Goal: Communication & Community: Answer question/provide support

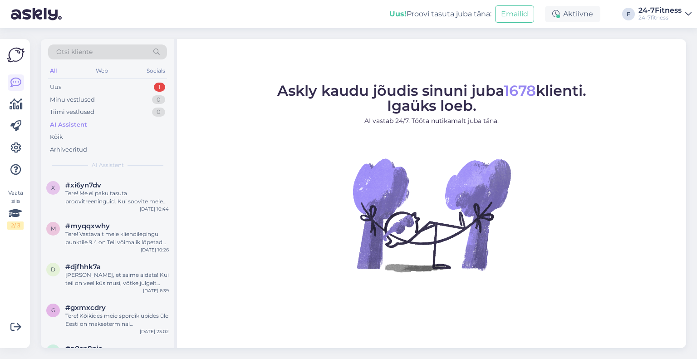
click at [119, 87] on div "Uus 1" at bounding box center [107, 87] width 119 height 13
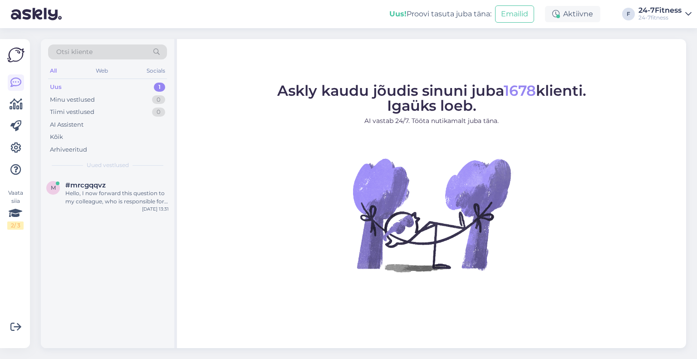
click at [96, 186] on span "#mrcgqqvz" at bounding box center [85, 185] width 40 height 8
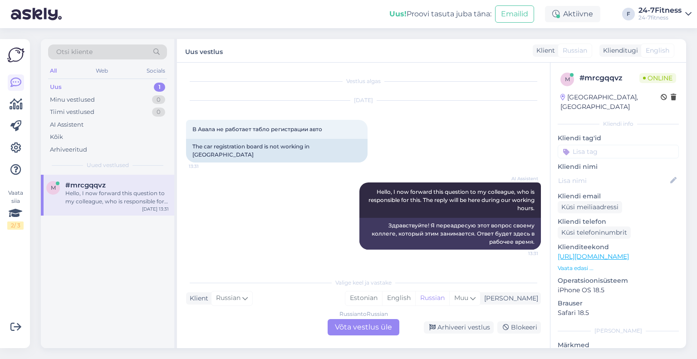
click at [350, 328] on div "Russian to Russian Võta vestlus üle" at bounding box center [364, 327] width 72 height 16
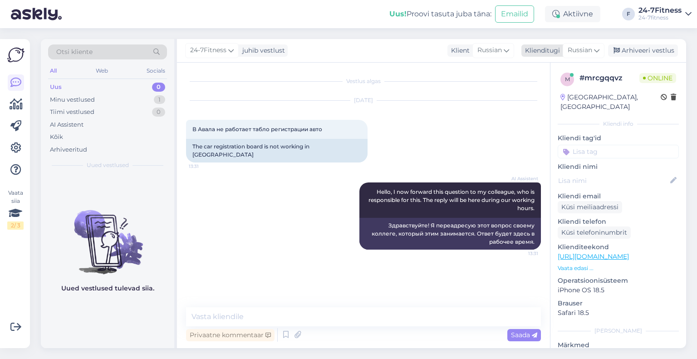
click at [553, 52] on div "Klienditugi" at bounding box center [540, 51] width 39 height 10
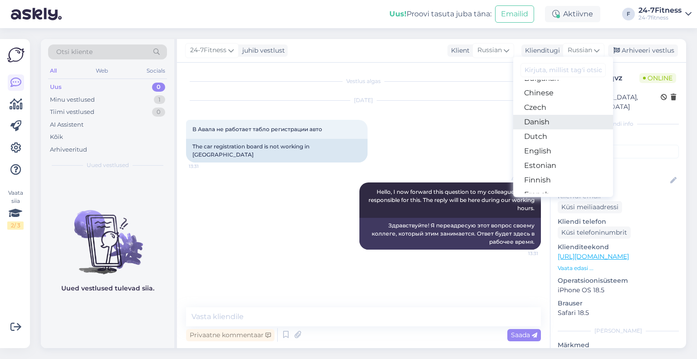
scroll to position [45, 0]
click at [548, 156] on link "Estonian" at bounding box center [563, 161] width 100 height 15
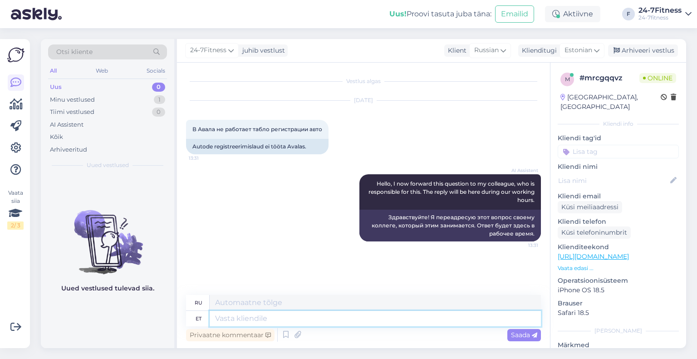
click at [327, 321] on textarea at bounding box center [375, 318] width 331 height 15
type textarea "Palun te"
type textarea "Пожалуйста"
type textarea "Palun tehke"
type textarea "Пожалуйста, сделайте это."
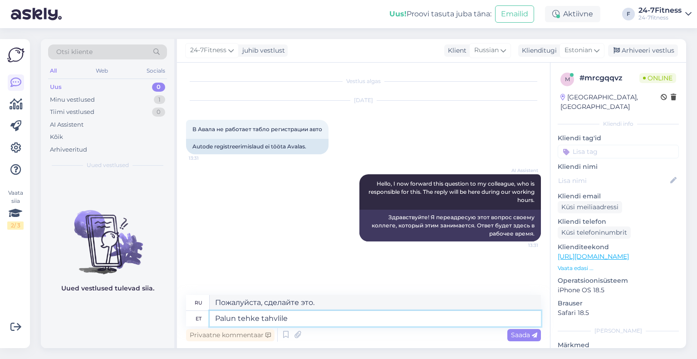
type textarea "Palun tehke tahvlile r"
type textarea "Пожалуйста, напишите на доске."
type textarea "Palun tehke tahvlile restart. S"
type textarea "Пожалуйста, перезагрузите доску."
type textarea "Palun tehke tahvlile restart. Selleg"
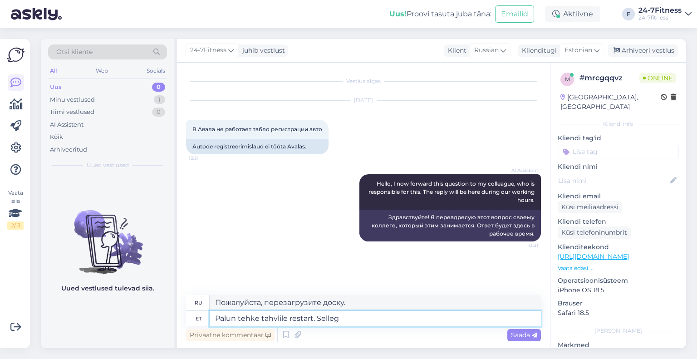
type textarea "Пожалуйста, перезагрузите доску. Вот и всё."
type textarea "Palun tehke tahvlile restart. Sellega s"
type textarea "Пожалуйста, перезагрузите доску. С этим"
type textarea "Palun tehke tahvlile restart. Sellega saab t"
type textarea "Пожалуйста, перезагрузите доску. Это поможет"
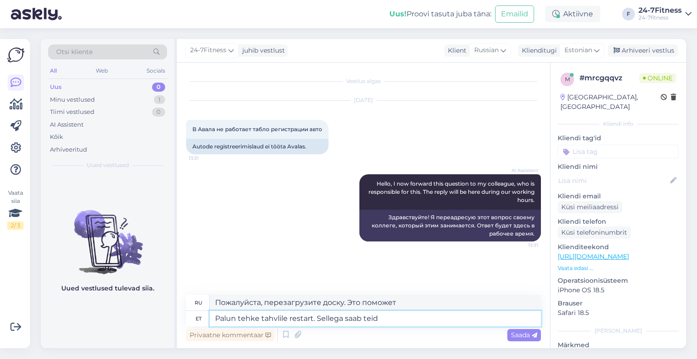
type textarea "Palun tehke tahvlile restart. Sellega saab teid a"
type textarea "Пожалуйста, перезагрузите доску. Это поможет вам"
type textarea "Palun tehke tahvlile restart. Sellega saab teid audata ka"
type textarea "Пожалуйста, перезагрузите форум. Это будет честью для вас."
type textarea "Palun tehke tahvlile restart. Sellega saab teid audata ka m"
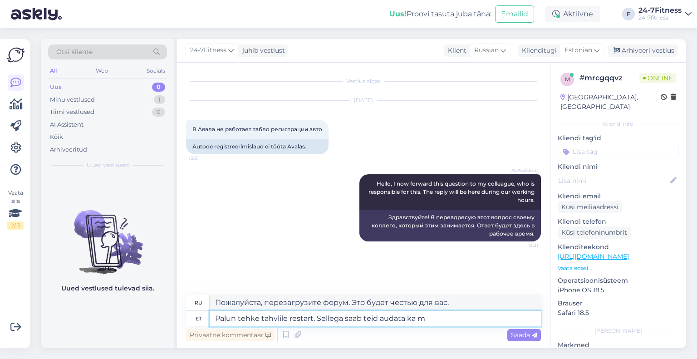
type textarea "Пожалуйста, перезагрузите форум. Это также будет честью для вас."
type textarea "Palun tehke tahvlile restart. Sellega saab teid audata ka mõni tr"
type textarea "Пожалуйста, перезагрузите форум. Это также поможет вам быть более уважительными."
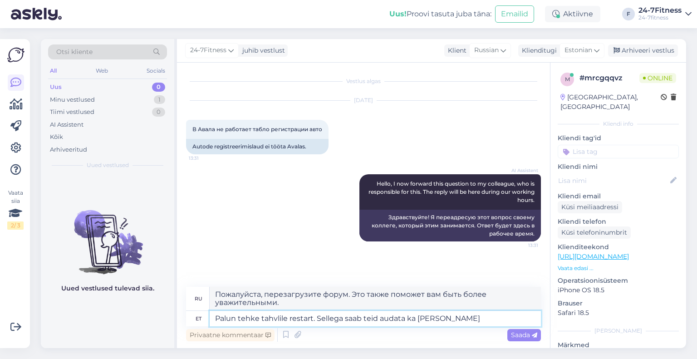
type textarea "Palun tehke tahvlile restart. Sellega saab teid audata ka mõni treener"
type textarea "Пожалуйста, перезагрузите доску. Это также позволит тренеру отдать вам должное."
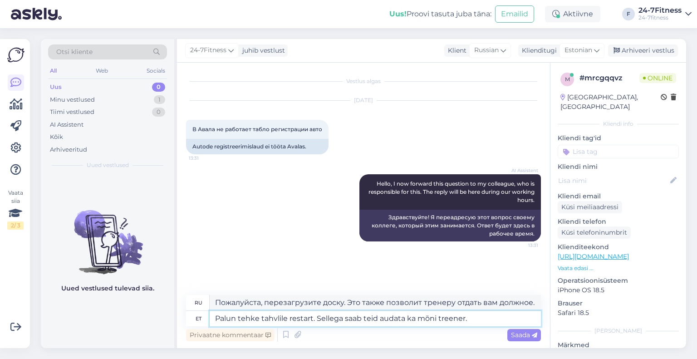
click at [275, 319] on textarea "Palun tehke tahvlile restart. Sellega saab teid audata ka mõni treener." at bounding box center [375, 318] width 331 height 15
type textarea "Palun tehke tahvelarvurtile restart. Sellega saab teid audata ka mõni treener."
type textarea "Перезагрузите планшет. Тренер также может вам в этом помочь."
type textarea "Palun tehke tahvelarvurtile restart. Sellega saab teid audata ka mõni treener."
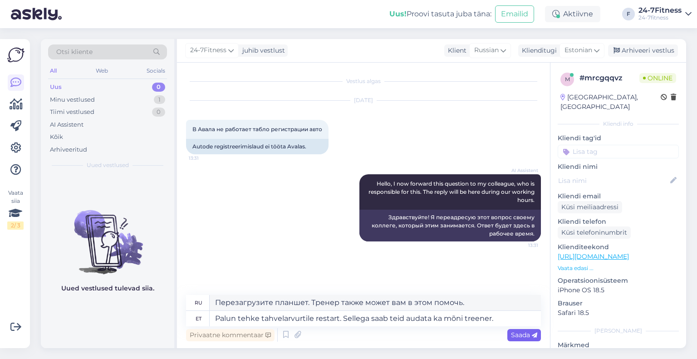
click at [523, 338] on span "Saada" at bounding box center [524, 335] width 26 height 8
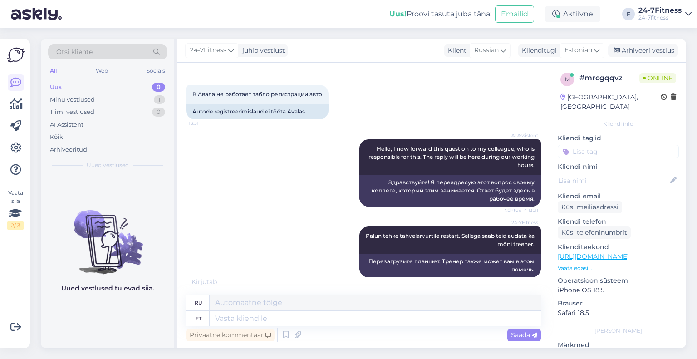
scroll to position [89, 0]
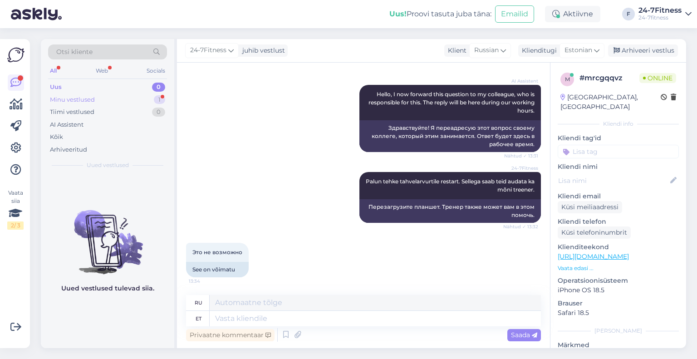
click at [114, 104] on div "Minu vestlused 1" at bounding box center [107, 99] width 119 height 13
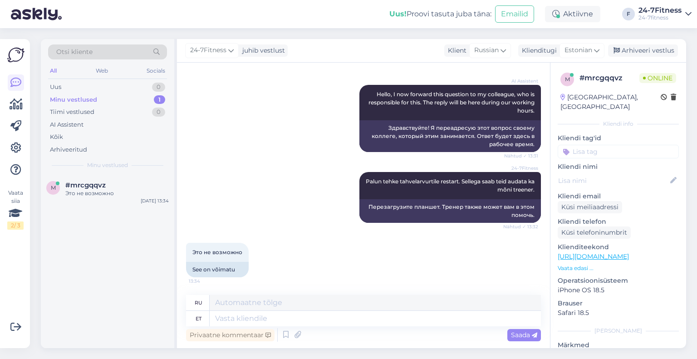
click at [89, 193] on div "Это не возможно" at bounding box center [116, 193] width 103 height 8
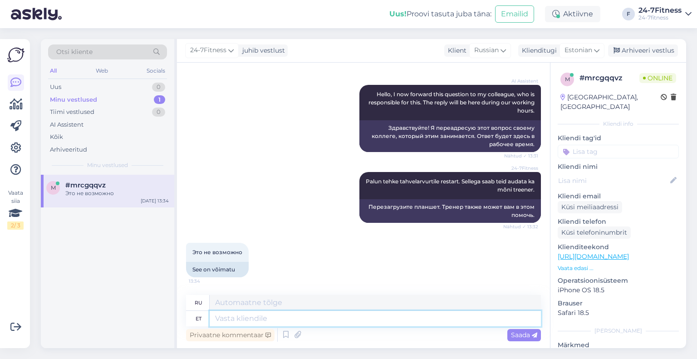
click at [230, 322] on textarea at bounding box center [375, 318] width 331 height 15
type textarea "Tegu on"
type textarea "Действие"
type textarea "Tegu on"
type textarea "Это"
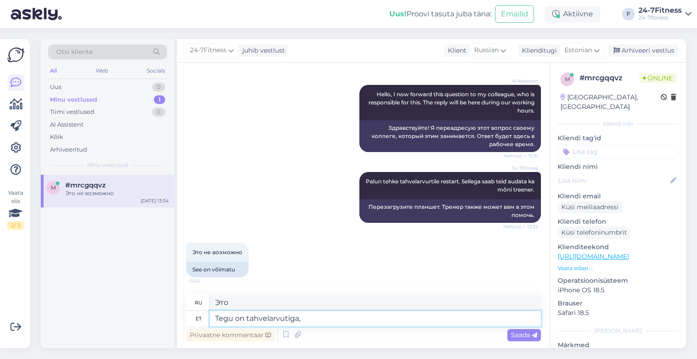
type textarea "Tegu on tahvelarvutiga,"
type textarea "Это планшет,"
type textarea "Tegu on tahvelarvutiga, mille"
type textarea "Это планшет с"
type textarea "Tegu on tahvelarvutiga, mille külje"
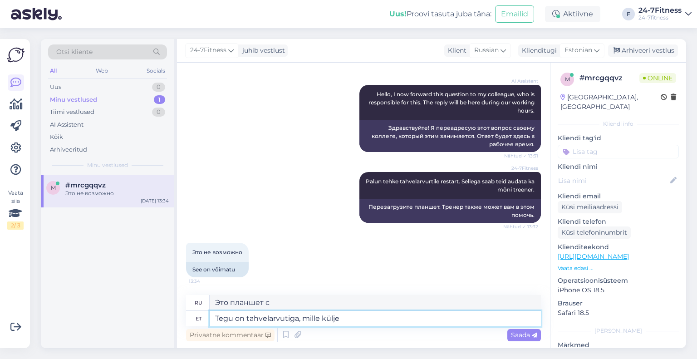
type textarea "Это планшет с боковым"
type textarea "Tegu on tahvelarvutiga, mille külje peal o"
type textarea "Это планшет с"
type textarea "Tegu on tahvelarvutiga, mille külje peal on nupud."
type textarea "Это планшет с кнопками сбоку."
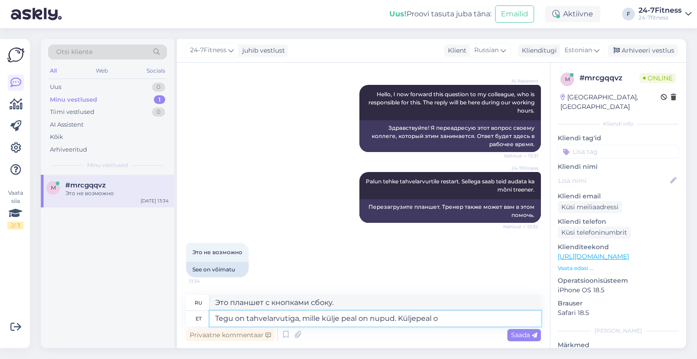
type textarea "Tegu on tahvelarvutiga, mille külje peal on nupud. Küljepeal ol"
type textarea "Это планшет с кнопками сбоку. [GEOGRAPHIC_DATA]"
type textarea "Tegu on tahvelarvutiga, mille külje peal on nupud. Küljepeal olevast nupust on"
type textarea "Это планшет с кнопками сбоку. Кнопка сбоку"
type textarea "Tegu on tahvelarvutiga, mille külje peal on nupud. Küljepeal olevast nupust on v"
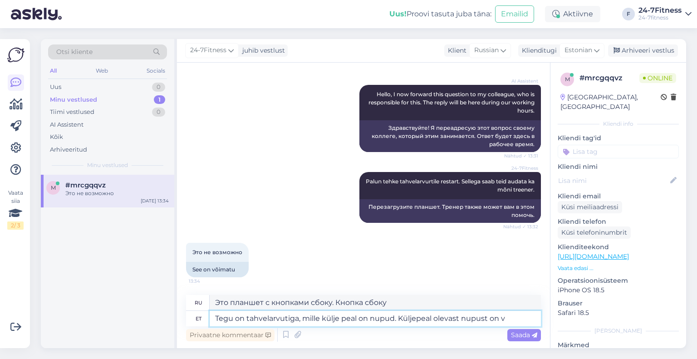
type textarea "Это планшет с кнопками сбоку. Кнопка сбоку..."
type textarea "Tegu on tahvelarvutiga, mille külje peal on nupud. Küljepeal olevast nupust on …"
type textarea "Это планшет с кнопками сбоку. Кнопка сбоку позволяет"
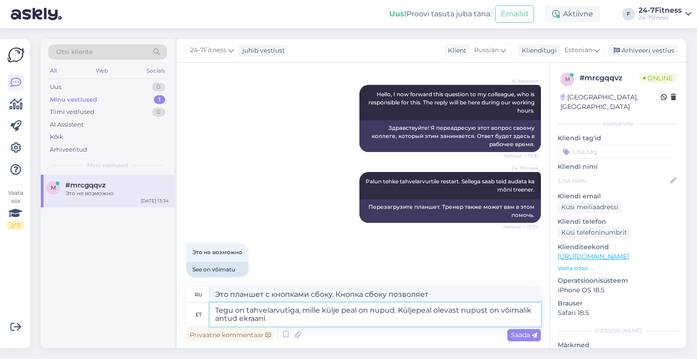
type textarea "Tegu on tahvelarvutiga, mille külje peal on nupud. Küljepeal olevast nupust on …"
type textarea "Это планшет с кнопками сбоку. Кнопка сбоку позволяет управлять экраном."
type textarea "Tegu on tahvelarvutiga, mille külje peal on nupud. Küljepeal olevast nupust on …"
type textarea "Это планшет с кнопками сбоку. Кнопка сбоку позволяет перезагрузить экран."
type textarea "Tegu on tahvelarvutiga, mille külje peal on nupud. Küljepeal olevast nupust on …"
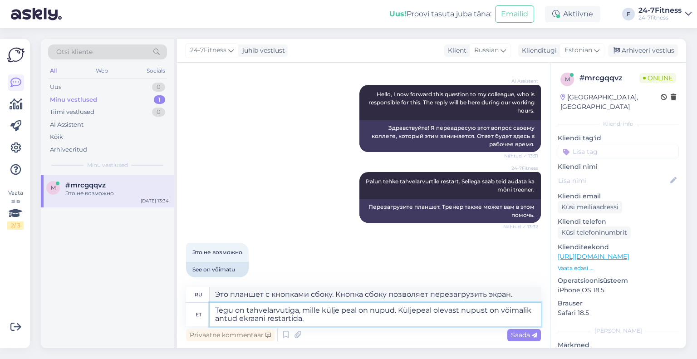
type textarea "Это планшет с кнопками сбоку. Кнопка сбоку позволяет перезапустить текущий экра…"
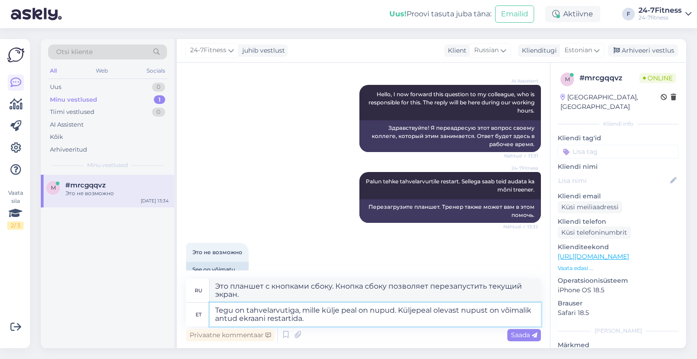
click at [230, 319] on textarea "Tegu on tahvelarvutiga, mille külje peal on nupud. Küljepeal olevast nupust on …" at bounding box center [375, 315] width 331 height 24
type textarea "Tegu on tahvelarvutiga, mille külje peal on nupud. Küljepeal olevast nupust on …"
type textarea "Это планшет с кнопками сбоку. Кнопка сбоку позволяет перезагрузить экран."
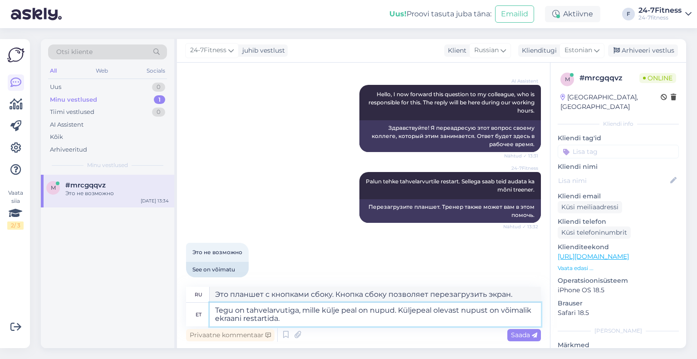
click at [325, 315] on textarea "Tegu on tahvelarvutiga, mille külje peal on nupud. Küljepeal olevast nupust on …" at bounding box center [375, 315] width 331 height 24
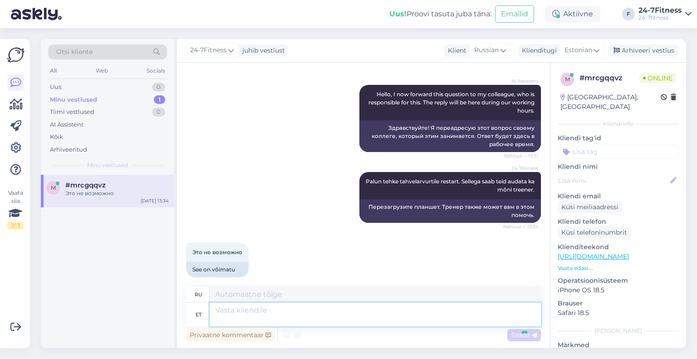
scroll to position [160, 0]
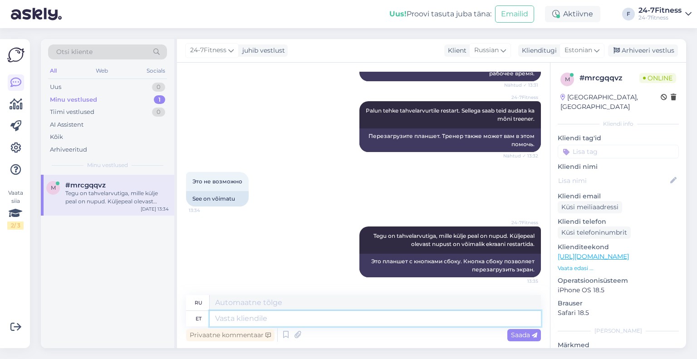
click at [294, 315] on textarea at bounding box center [375, 318] width 331 height 15
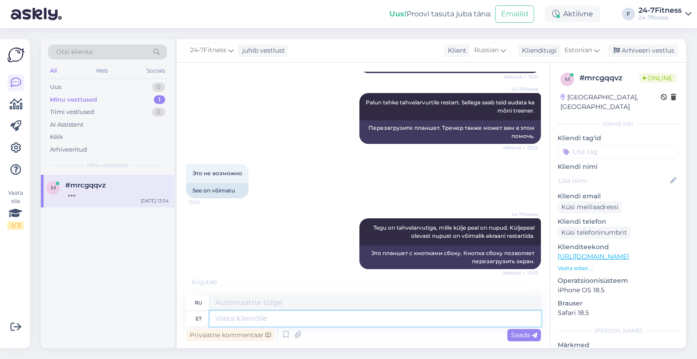
scroll to position [215, 0]
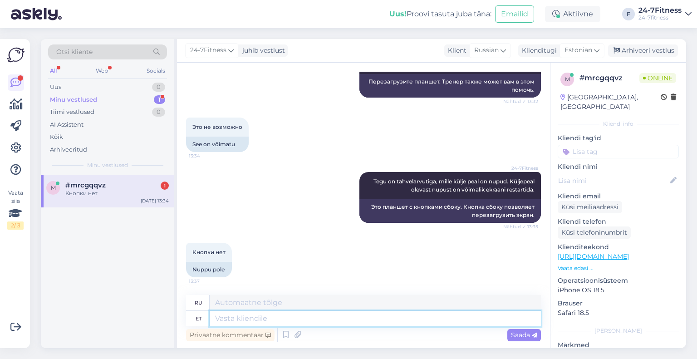
click at [260, 321] on textarea at bounding box center [375, 318] width 331 height 15
type textarea "[PERSON_NAME]"
type textarea "Если"
type textarea "Kui Teil"
type textarea "Если ты"
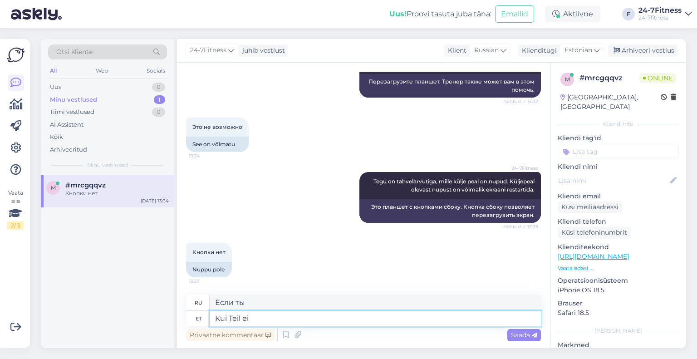
type textarea "Kui Teil ei õ"
type textarea "Если вы этого не сделаете"
type textarea "Kui Teil ei õnnestu nu"
type textarea "Если у вас не получится"
type textarea "Kui Teil ei õnnestu nuppu l"
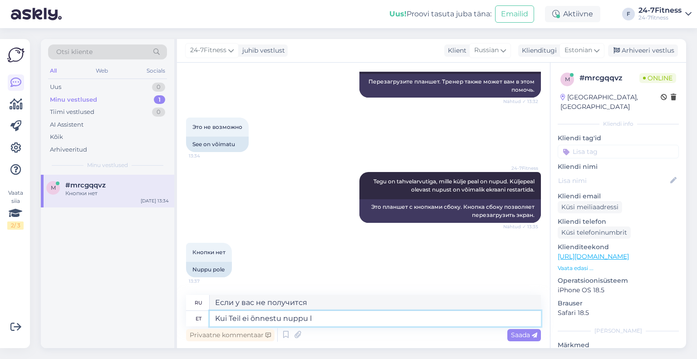
type textarea "Если вы не нажмете кнопку"
type textarea "Kui Teil ei õnnestu nuppu le"
type textarea "Если вы не можете нажать кнопку,"
type textarea "Kui Teil ei õnnestu nuppu [PERSON_NAME]"
type textarea "Если вы не можете найти кнопку"
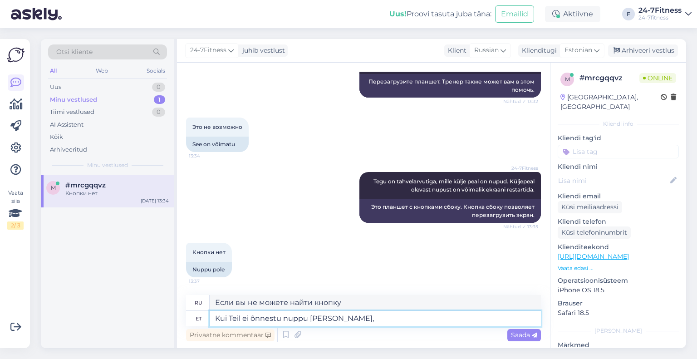
type textarea "Kui Teil ei õnnestu nuppu [PERSON_NAME], p"
type textarea "Если вы не можете найти кнопку,"
type textarea "Kui Teil ei õnnestu nuppu [PERSON_NAME], palun k"
type textarea "Если вы не можете найти кнопку, пожалуйста,"
type textarea "Kui Teil ei õnnestu nuppu [PERSON_NAME], palun kutsuge a"
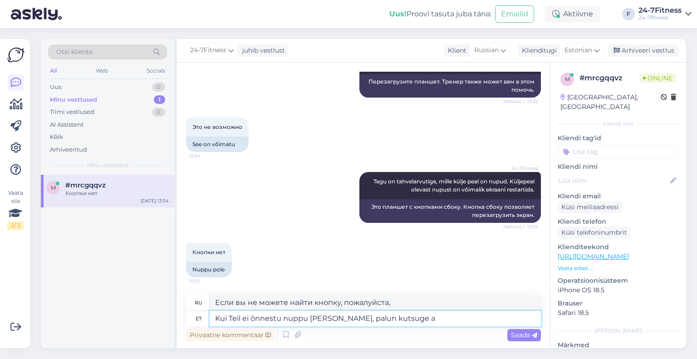
type textarea "Если вы не можете найти кнопку, пожалуйста, позвоните"
type textarea "Kui Teil ei õnnestu nuppu [PERSON_NAME], palun kutsuge appi m"
type textarea "Если вы не можете найти кнопку, пожалуйста, обратитесь за помощью."
type textarea "Kui Teil ei õnnestu nuppu [PERSON_NAME], palun kutsuge appi mõni tr"
type textarea "Если вы не можете найти кнопку, позовите кого-нибудь на помощь."
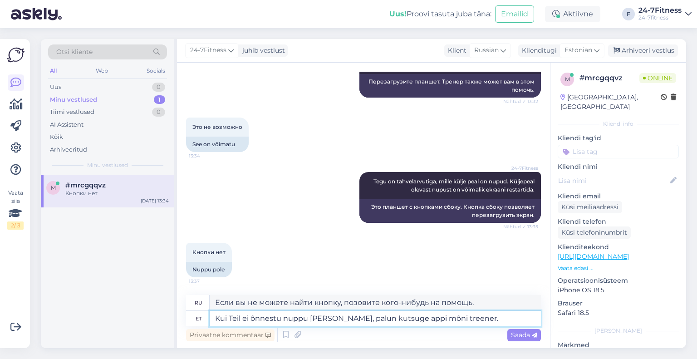
type textarea "Kui Teil ei õnnestu nuppu [PERSON_NAME], palun kutsuge appi mõni treener."
type textarea "Если вы не можете найти кнопку, обратитесь за помощью к тренеру."
type textarea "Kui Teil ei õnnestu nuppu [PERSON_NAME], palun kutsuge appi mõni treener. Treen…"
type textarea "Если вы не можете найти кнопку, обратитесь за помощью к тренеру. Тренеры"
type textarea "Kui Teil ei õnnestu nuppu [PERSON_NAME], palun kutsuge appi mõni treener. Treen…"
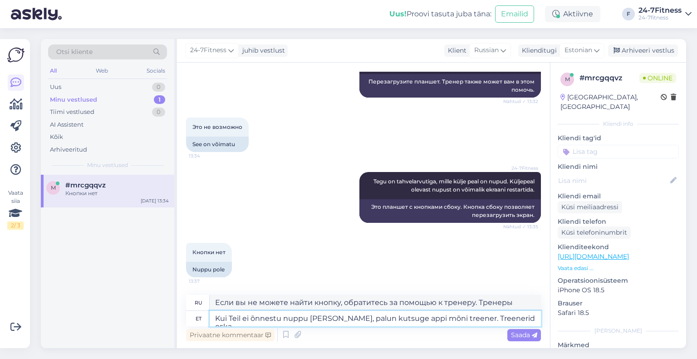
type textarea "Если вы не можете найти кнопку, обратитесь за помощью к тренеру. Навыки тренера"
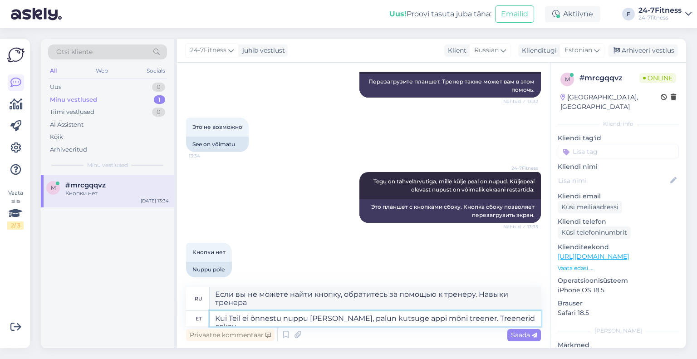
scroll to position [223, 0]
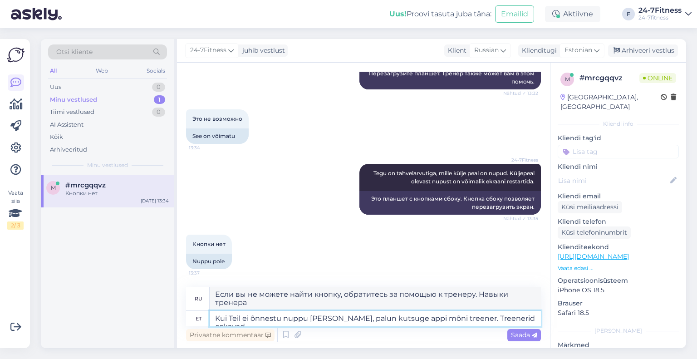
type textarea "Kui Teil ei õnnestu nuppu [PERSON_NAME], palun kutsuge appi mõni treener. Treen…"
type textarea "Если вы не можете найти кнопку, обратитесь за помощью к тренеру. Тренеры могут"
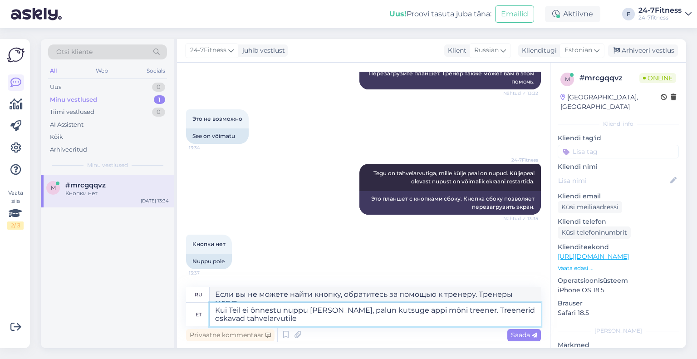
type textarea "Kui Teil ei õnnestu nuppu [PERSON_NAME], palun kutsuge appi mõni treener. Treen…"
type textarea "Если вы не можете найти кнопку, обратитесь за помощью к тренеру. Тренеры могут …"
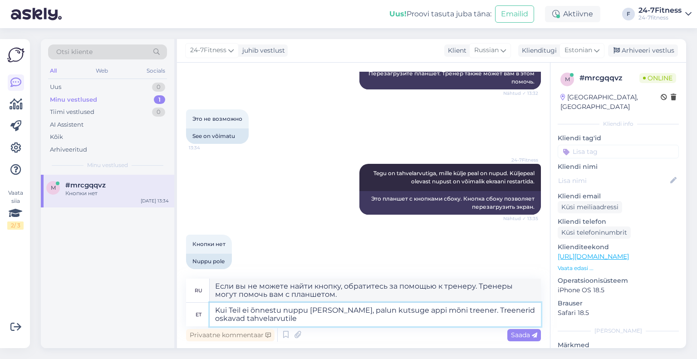
scroll to position [224, 0]
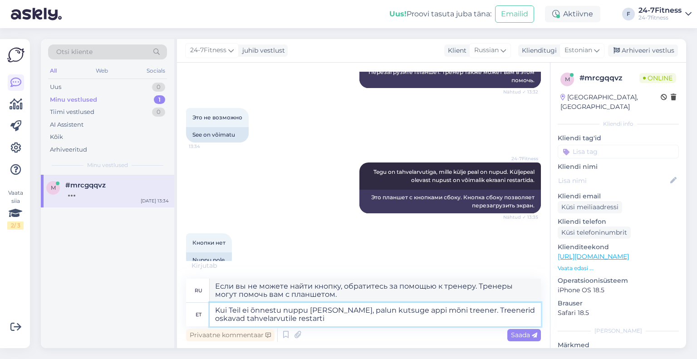
type textarea "Kui Teil ei õnnestu nuppu [PERSON_NAME], palun kutsuge appi mõni treener. Treen…"
type textarea "Если вы не можете найти кнопку, обратитесь за помощью к тренеру. Тренеры могут …"
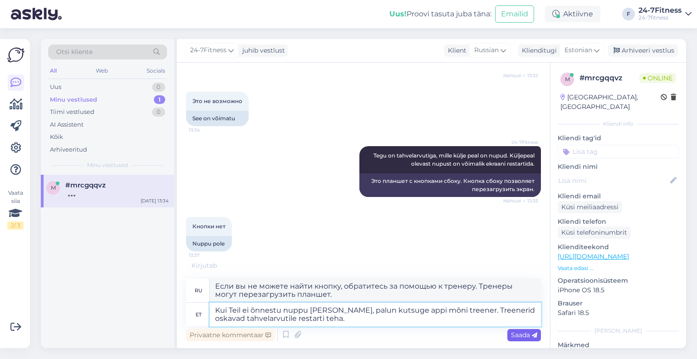
type textarea "Kui Teil ei õnnestu nuppu [PERSON_NAME], palun kutsuge appi mõni treener. Treen…"
click at [519, 336] on span "Saada" at bounding box center [524, 335] width 26 height 8
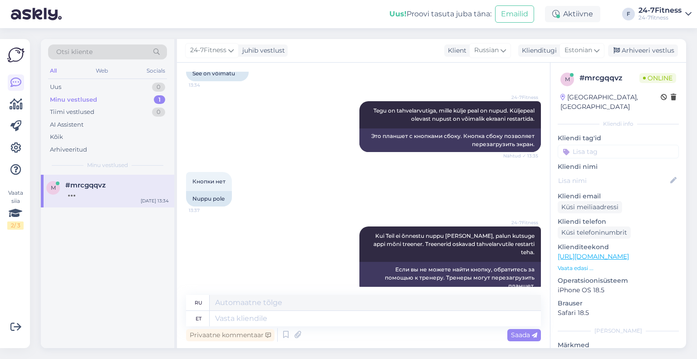
scroll to position [340, 0]
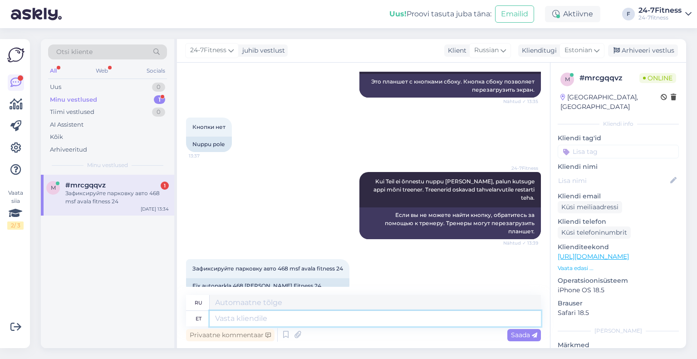
click at [331, 319] on textarea at bounding box center [375, 318] width 331 height 15
type textarea "k"
type textarea "Kahjuks ei"
type textarea "К сожалению"
type textarea "Kahjuks ei o"
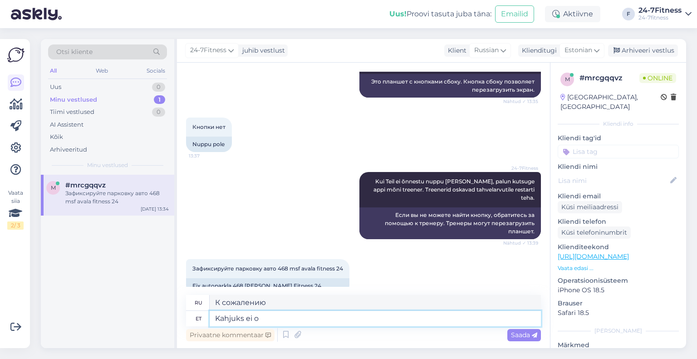
type textarea "К сожалению, нет."
type textarea "Kahjuks ei ole me"
type textarea "К сожалению, нет"
type textarea "Kahjuks ei [PERSON_NAME] v"
type textarea "К сожалению, у нас нет"
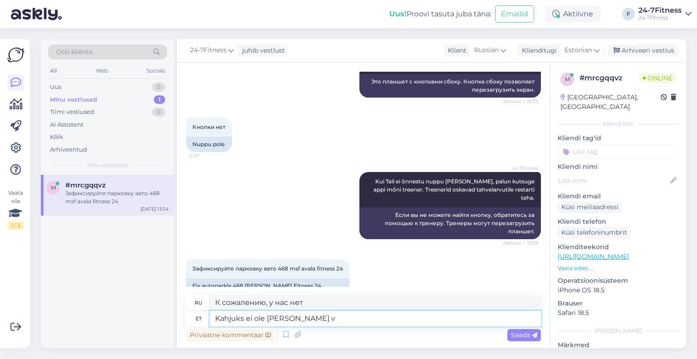
type textarea "Kahjuks ei [PERSON_NAME] [PERSON_NAME]"
type textarea "К сожалению, у нас его нет."
type textarea "Kahjuks ei ole [PERSON_NAME] võimalik teh"
type textarea "К сожалению, мы не можем этого сделать."
type textarea "Kahjuks ei ole [PERSON_NAME] võimalik teha. Parkimine tu"
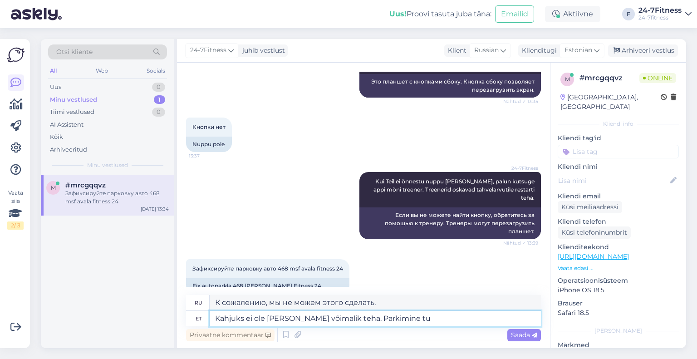
type textarea "К сожалению, мы не можем этого сделать. [GEOGRAPHIC_DATA]"
type textarea "Kahjuks ei ole [PERSON_NAME] võimalik teha. Parkimine tuleb regi"
type textarea "К сожалению, мы не можем этого сделать. Требуется парковка."
type textarea "Kahjuks ei ole [PERSON_NAME] võimalik teha. Parkimine tuleb registreerida"
type textarea "К сожалению, мы не можем этого сделать. Парковку необходимо зарегистрировать."
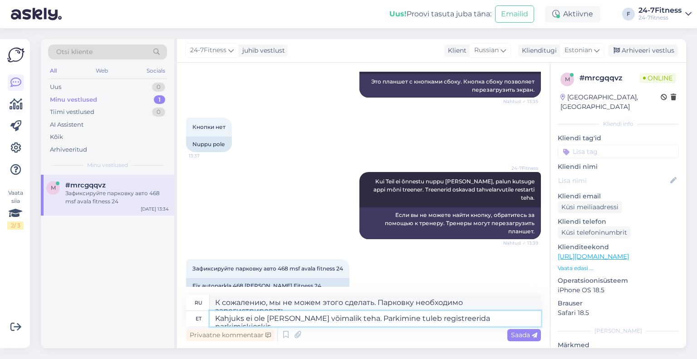
type textarea "Kahjuks ei ole [PERSON_NAME] võimalik teha. Parkimine tuleb registreerida parki…"
type textarea "К сожалению, мы не можем этого сделать. Парковку необходимо зарегистрировать в …"
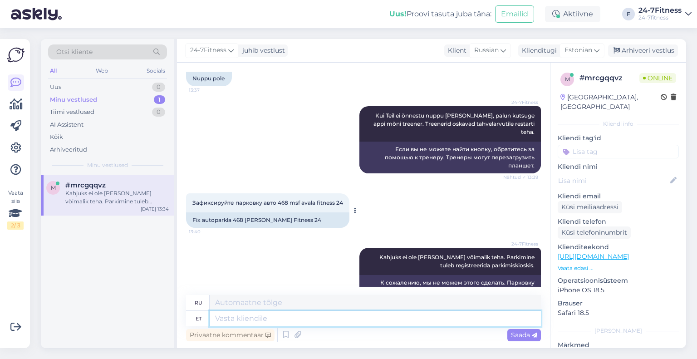
scroll to position [411, 0]
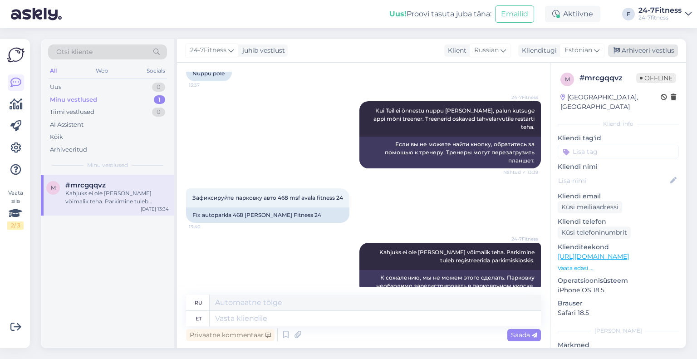
click at [638, 54] on div "Arhiveeri vestlus" at bounding box center [643, 50] width 70 height 12
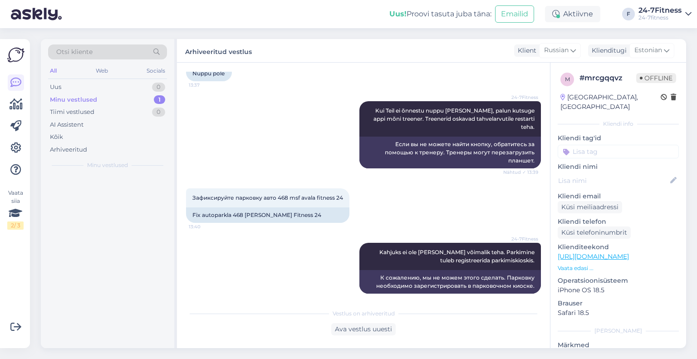
scroll to position [402, 0]
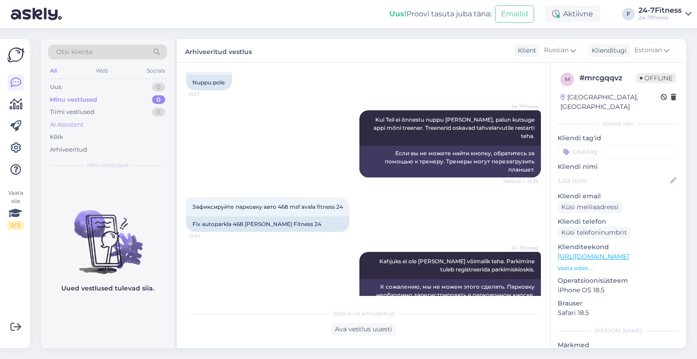
click at [113, 128] on div "AI Assistent" at bounding box center [107, 124] width 119 height 13
